Goal: Task Accomplishment & Management: Manage account settings

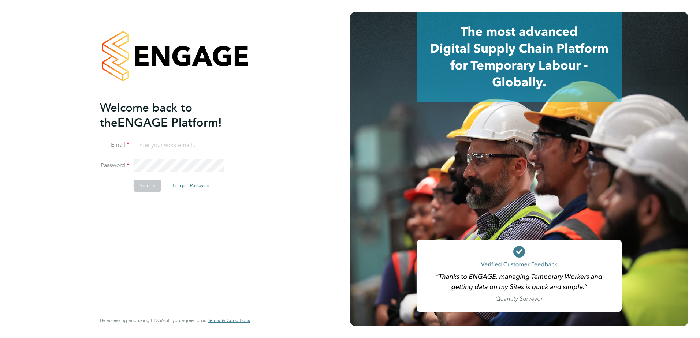
type input "[PERSON_NAME][EMAIL_ADDRESS][PERSON_NAME][DOMAIN_NAME]"
click at [171, 157] on li "Email [PERSON_NAME][EMAIL_ADDRESS][PERSON_NAME][DOMAIN_NAME]" at bounding box center [171, 149] width 143 height 21
click at [152, 185] on button "Sign In" at bounding box center [148, 186] width 28 height 12
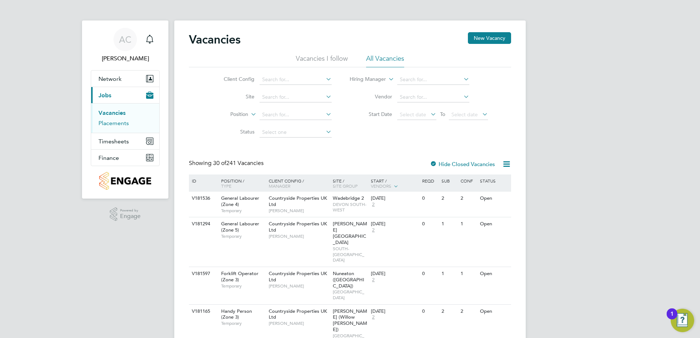
click at [115, 123] on link "Placements" at bounding box center [114, 123] width 30 height 7
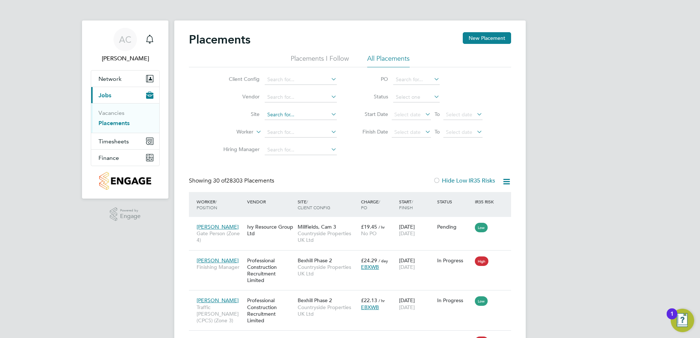
click at [284, 118] on input at bounding box center [301, 115] width 72 height 10
type input "one loc"
drag, startPoint x: 288, startPoint y: 112, endPoint x: 259, endPoint y: 112, distance: 28.9
click at [259, 112] on li "Site one loc" at bounding box center [277, 115] width 138 height 18
type input "l"
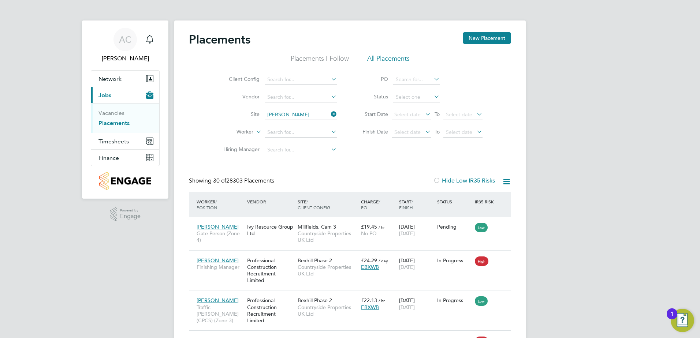
click at [299, 124] on li "Romney H ouse / Lockleaze" at bounding box center [310, 125] width 92 height 10
type input "Romney House / Lockleaze"
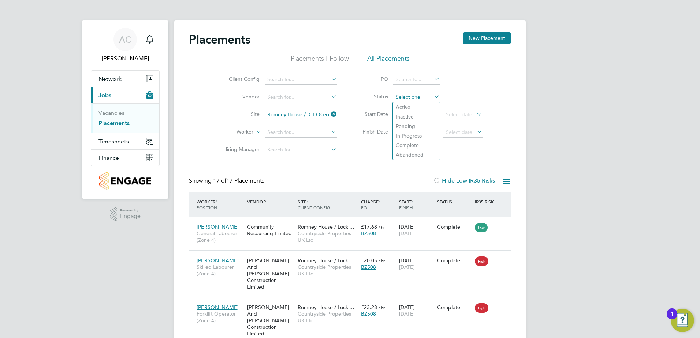
click at [411, 95] on input at bounding box center [416, 97] width 47 height 10
click at [414, 104] on li "Active" at bounding box center [416, 108] width 47 height 10
type input "Active"
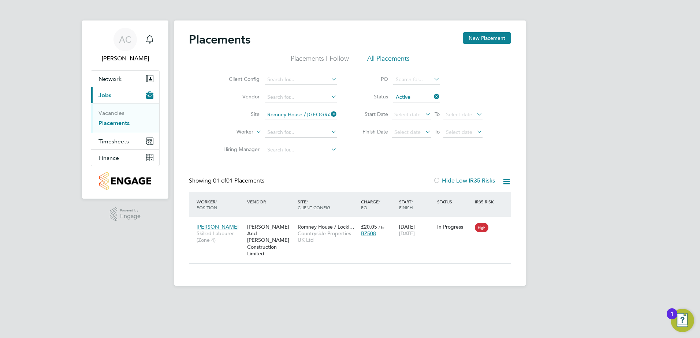
click at [433, 97] on icon at bounding box center [433, 97] width 0 height 10
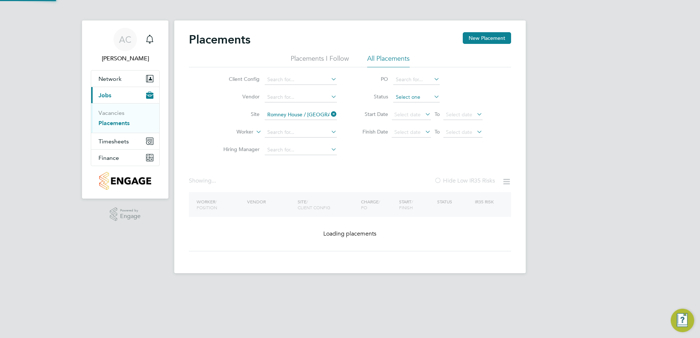
click at [431, 100] on input at bounding box center [416, 97] width 47 height 10
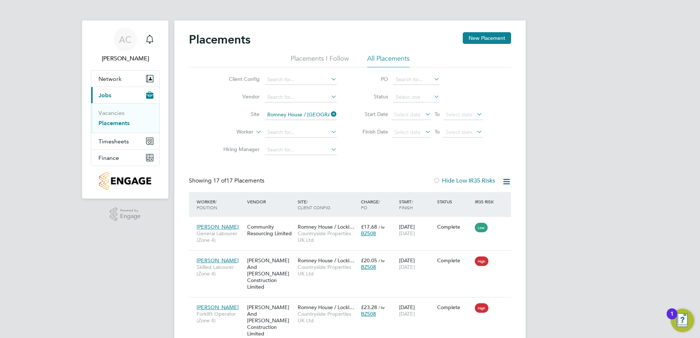
click at [411, 135] on li "In Progress" at bounding box center [416, 136] width 47 height 10
type input "In Progress"
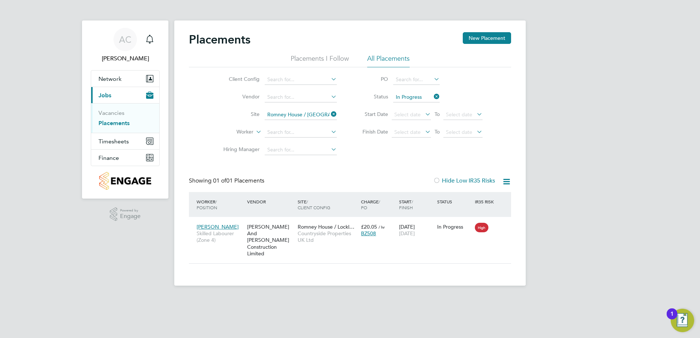
click at [433, 96] on icon at bounding box center [433, 97] width 0 height 10
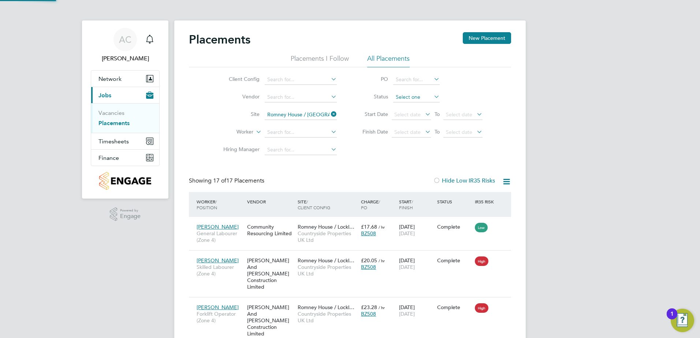
click at [430, 97] on input at bounding box center [416, 97] width 47 height 10
click at [370, 179] on div "Showing 17 of 17 Placements Hide Low IR35 Risks" at bounding box center [350, 184] width 322 height 15
click at [409, 78] on input at bounding box center [416, 80] width 47 height 10
click at [403, 100] on input at bounding box center [416, 97] width 47 height 10
click at [413, 108] on li "Active" at bounding box center [416, 108] width 47 height 10
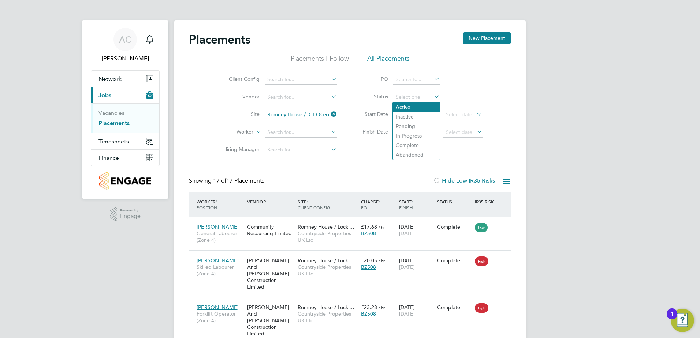
type input "Active"
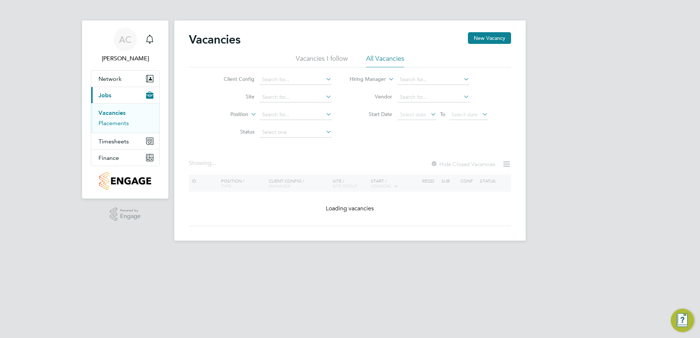
click at [116, 125] on link "Placements" at bounding box center [114, 123] width 30 height 7
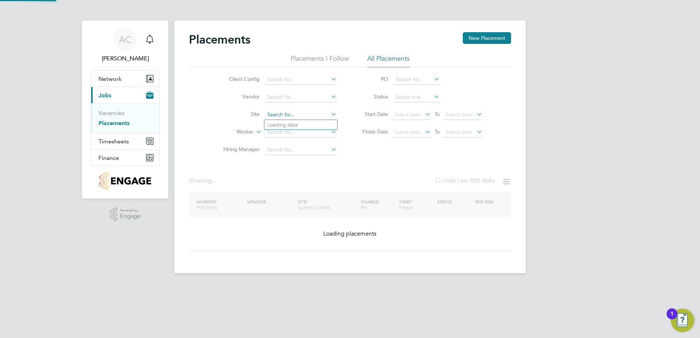
click at [273, 115] on input at bounding box center [301, 115] width 72 height 10
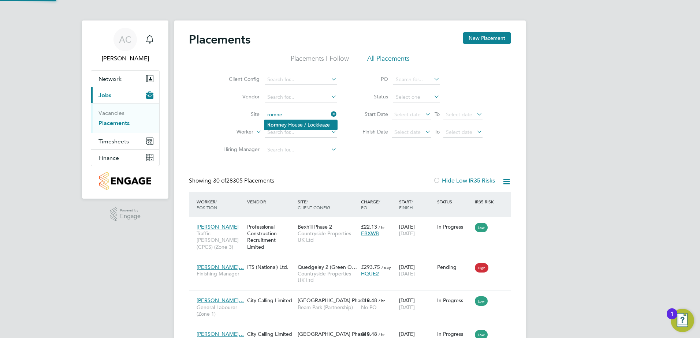
click at [285, 127] on li "Romne y House / Lockleaze" at bounding box center [300, 125] width 73 height 10
type input "Romney House / Lockleaze"
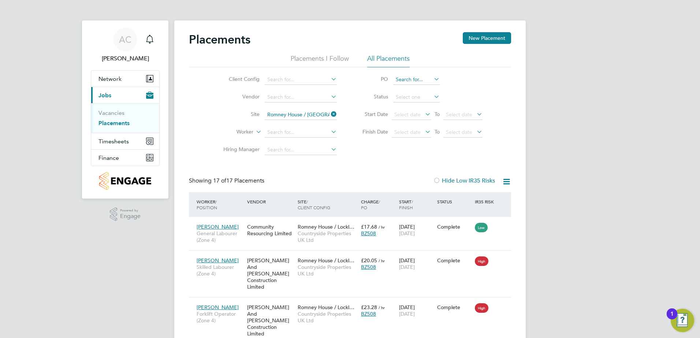
click at [415, 78] on input at bounding box center [416, 80] width 47 height 10
click at [486, 86] on li "PO" at bounding box center [419, 80] width 146 height 18
click at [405, 95] on input at bounding box center [416, 97] width 47 height 10
click at [419, 108] on li "Active" at bounding box center [416, 108] width 47 height 10
type input "Active"
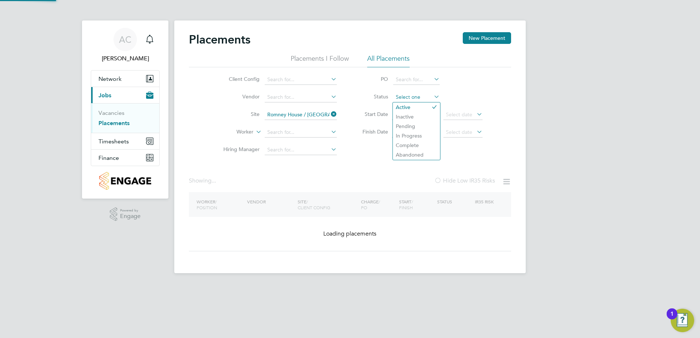
click at [429, 96] on input at bounding box center [416, 97] width 47 height 10
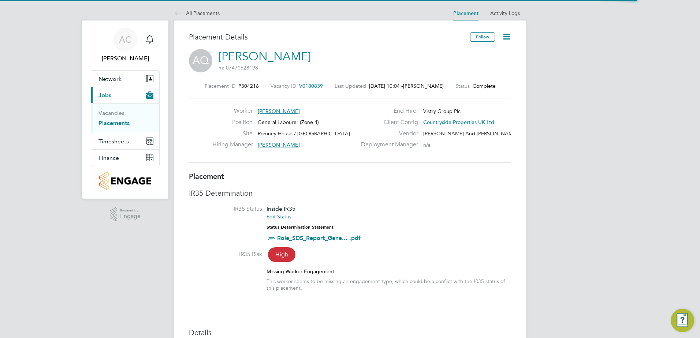
click at [507, 37] on icon at bounding box center [506, 36] width 9 height 9
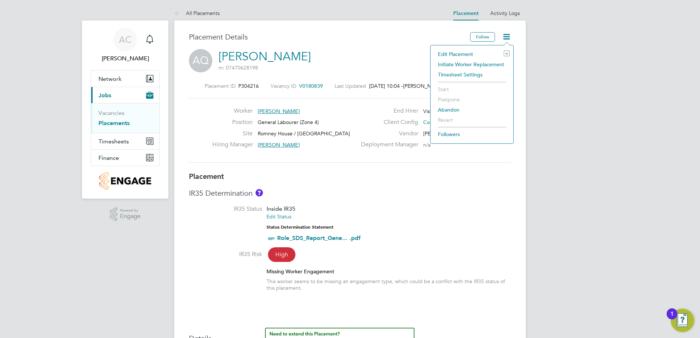
click at [481, 55] on li "Edit Placement e" at bounding box center [471, 54] width 75 height 10
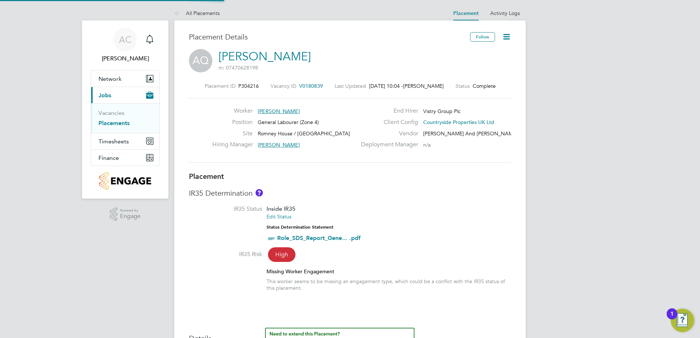
type input "Josh Davies"
type input "15 Sep 2025"
type input "26 Sep 2025"
type input "07:30"
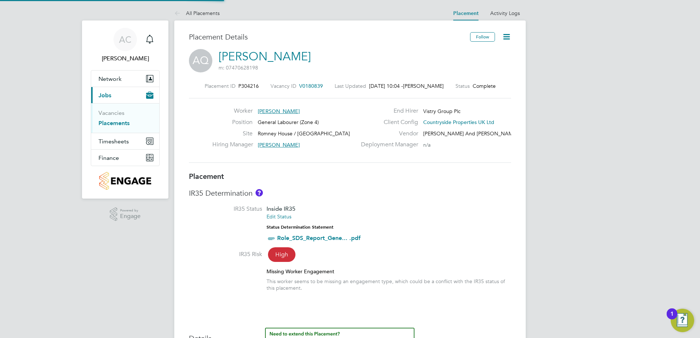
type input "16:30"
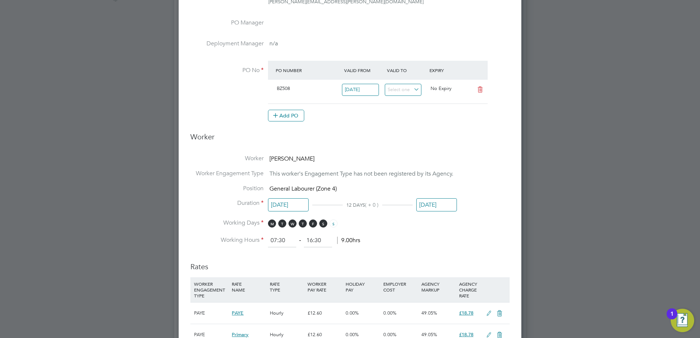
click at [436, 204] on input "26 Sep 2025" at bounding box center [436, 206] width 41 height 14
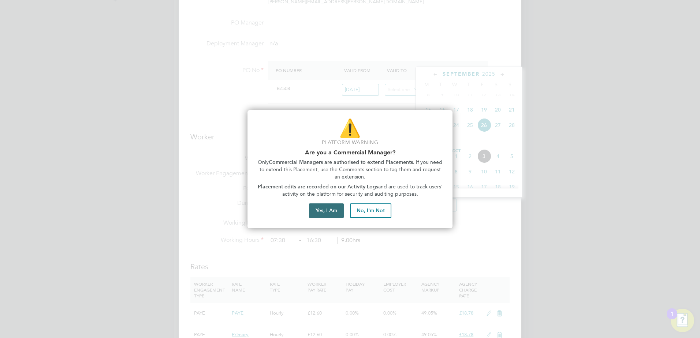
click at [326, 209] on button "Yes, I Am" at bounding box center [326, 211] width 35 height 15
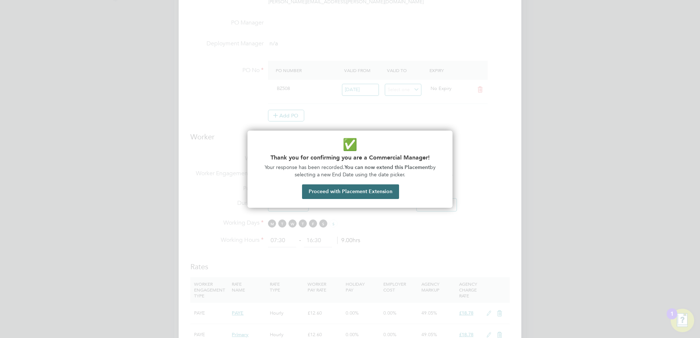
click at [334, 193] on button "Proceed with Placement Extension" at bounding box center [350, 192] width 97 height 15
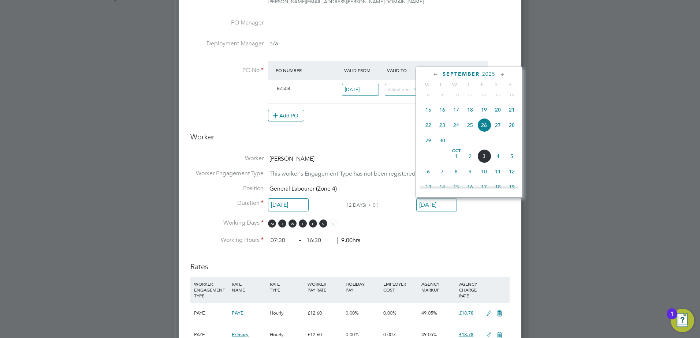
click at [485, 163] on span "3" at bounding box center [484, 156] width 14 height 14
type input "03 Oct 2025"
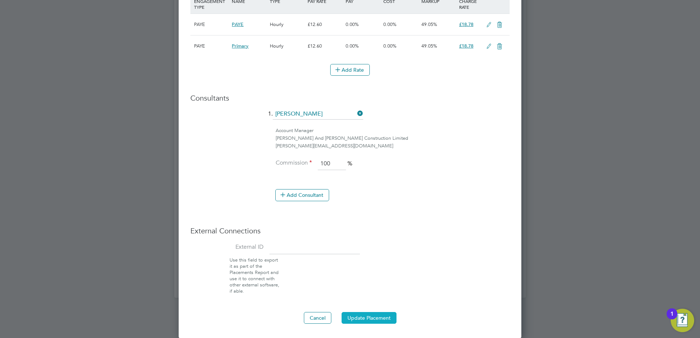
click at [364, 319] on button "Update Placement" at bounding box center [369, 318] width 55 height 12
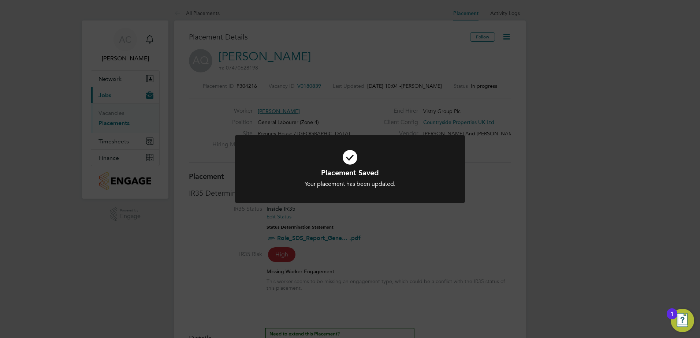
click at [459, 75] on div "Placement Saved Your placement has been updated. Cancel Okay" at bounding box center [350, 169] width 700 height 338
